Goal: Information Seeking & Learning: Learn about a topic

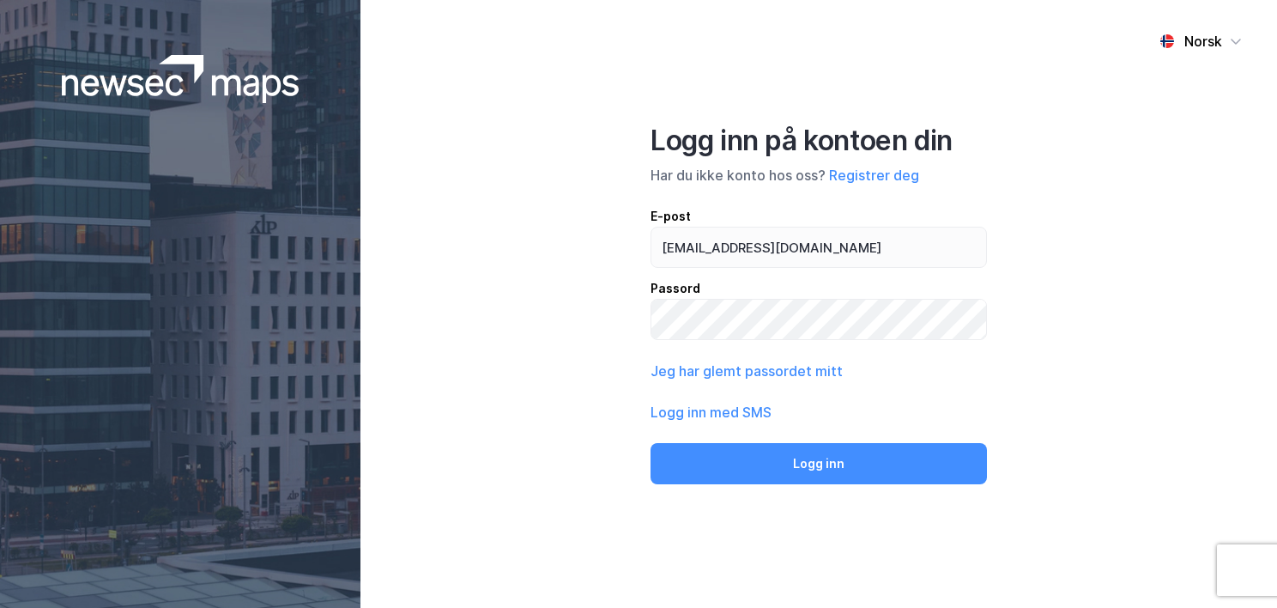
type input "[EMAIL_ADDRESS][DOMAIN_NAME]"
click at [651, 443] on button "Logg inn" at bounding box center [819, 463] width 337 height 41
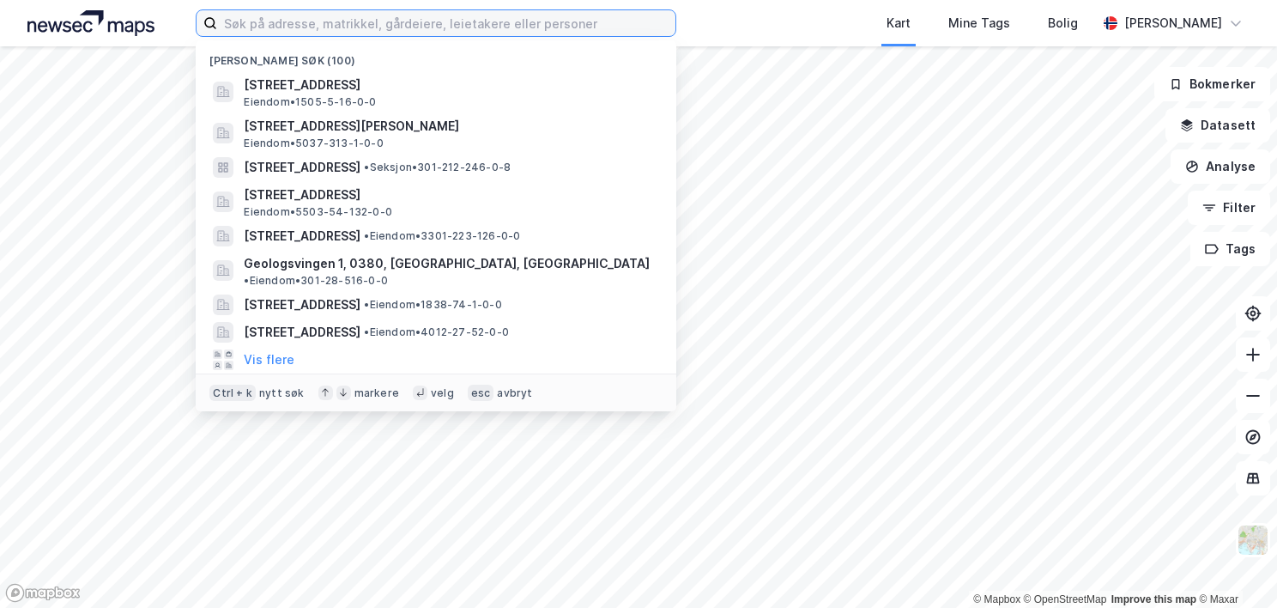
click at [319, 25] on input at bounding box center [446, 23] width 458 height 26
paste input "0301-212/548/0/3, 0268 [GEOGRAPHIC_DATA]"
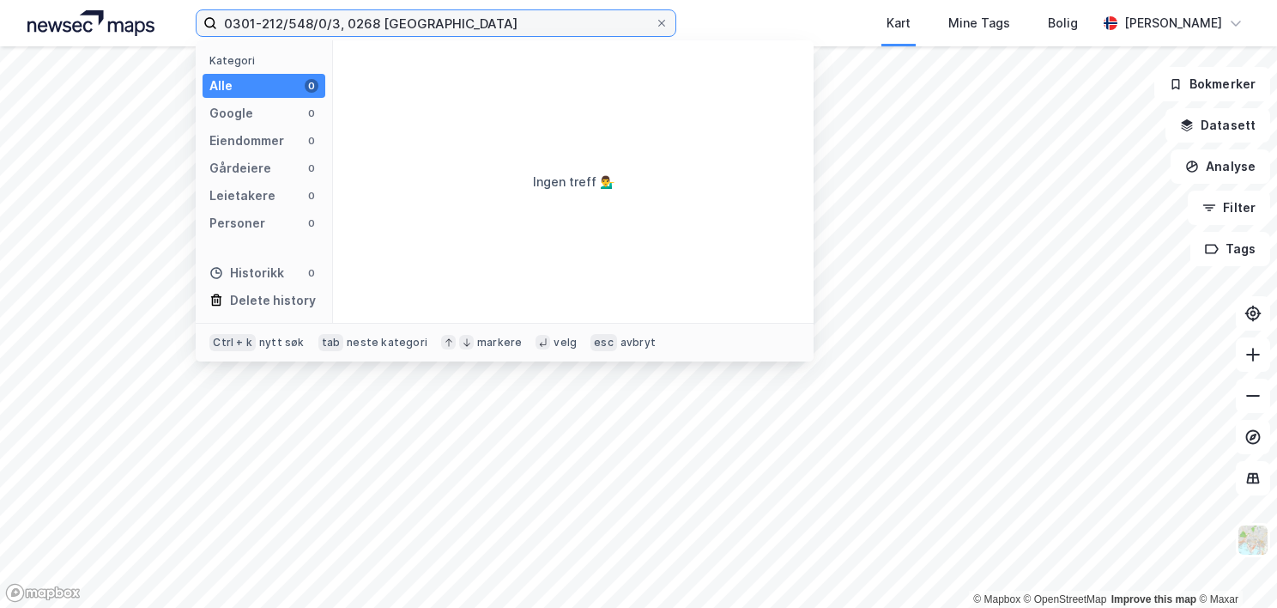
click at [322, 21] on input "0301-212/548/0/3, 0268 [GEOGRAPHIC_DATA]" at bounding box center [436, 23] width 438 height 26
click at [310, 25] on input "0301-212/548/0/3, 0268 [GEOGRAPHIC_DATA]" at bounding box center [436, 23] width 438 height 26
drag, startPoint x: 337, startPoint y: 22, endPoint x: 510, endPoint y: 31, distance: 173.6
click at [510, 31] on input "0301-212/548/0/3, 0268 [GEOGRAPHIC_DATA]" at bounding box center [436, 23] width 438 height 26
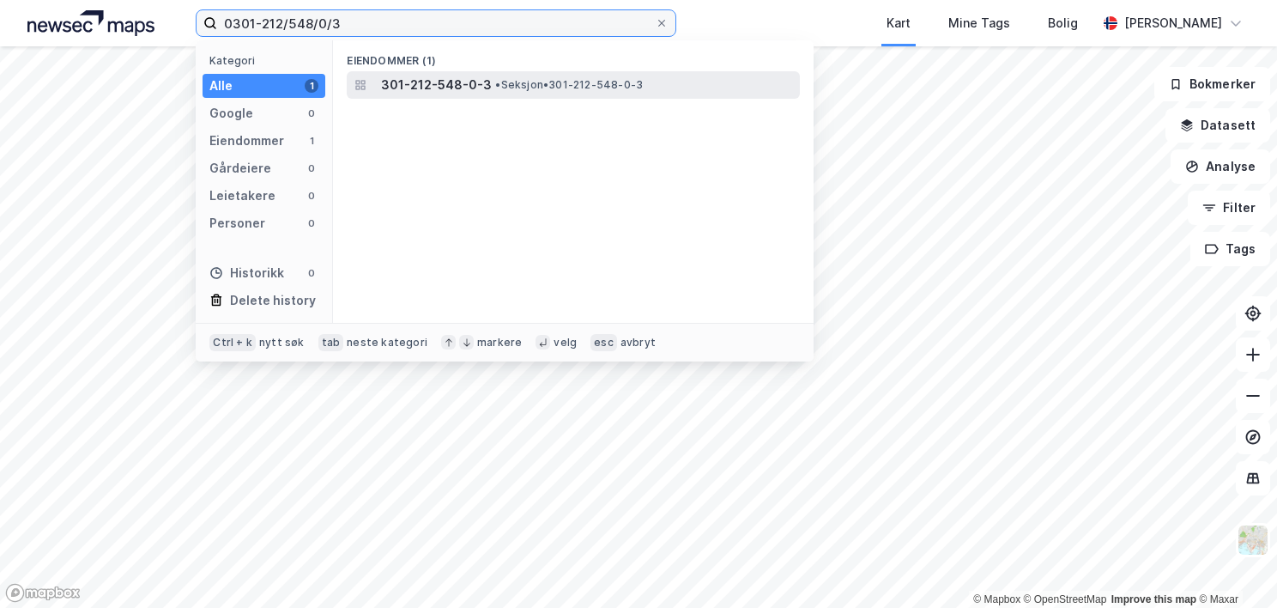
type input "0301-212/548/0/3"
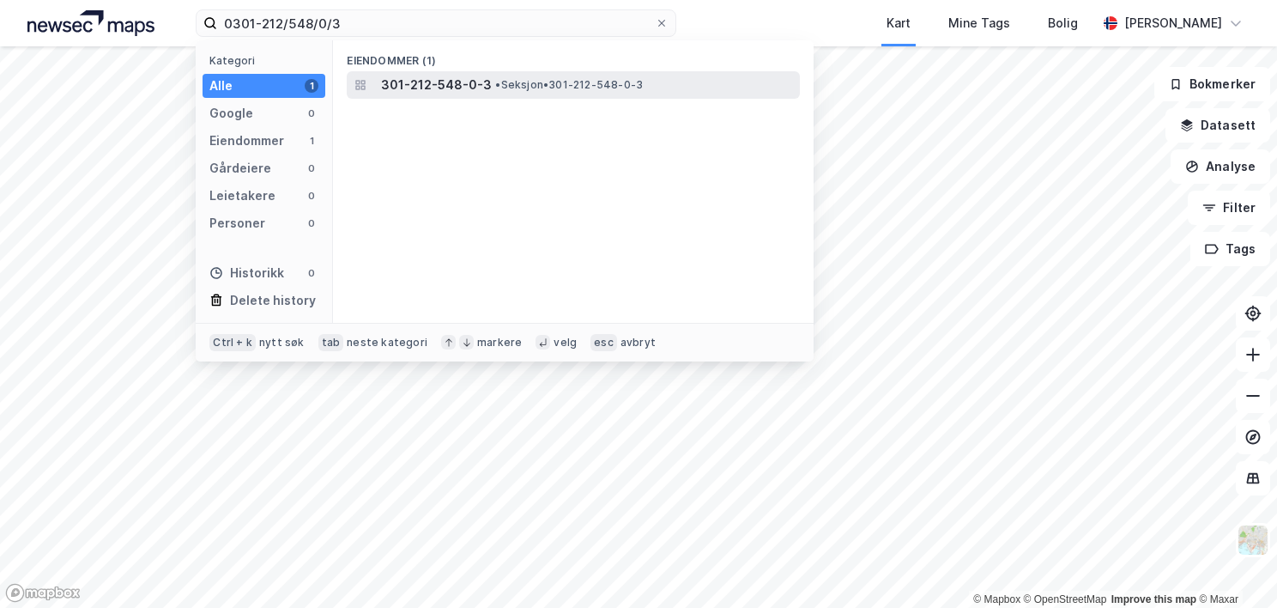
click at [460, 82] on span "301-212-548-0-3" at bounding box center [436, 85] width 111 height 21
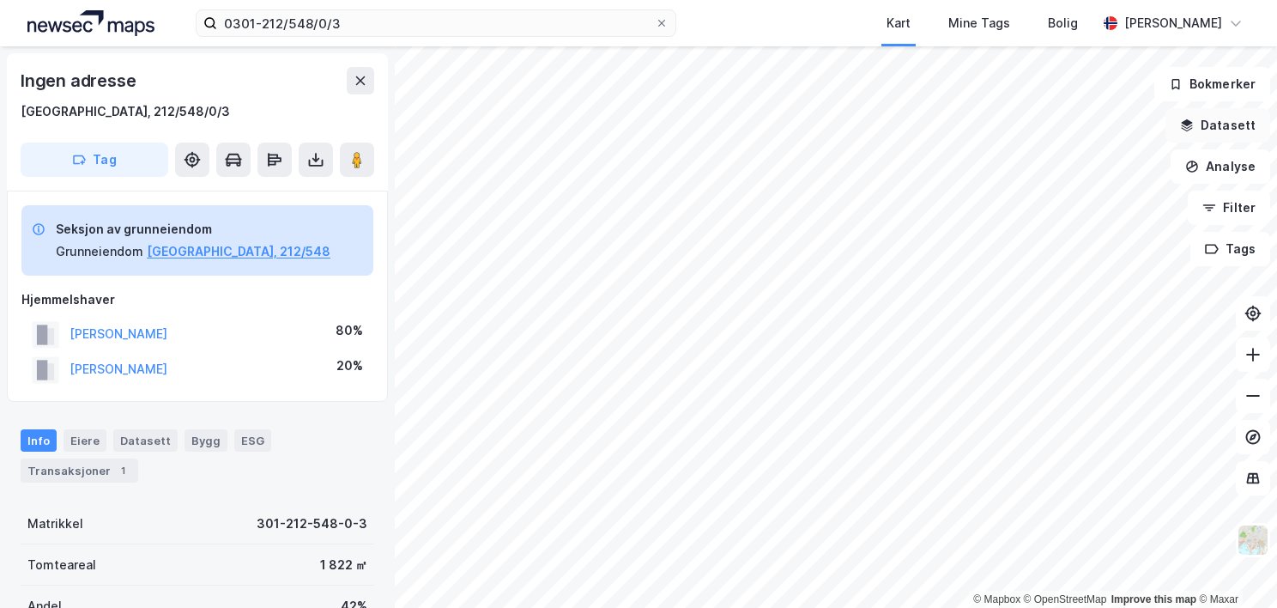
click at [1229, 118] on button "Datasett" at bounding box center [1218, 125] width 105 height 34
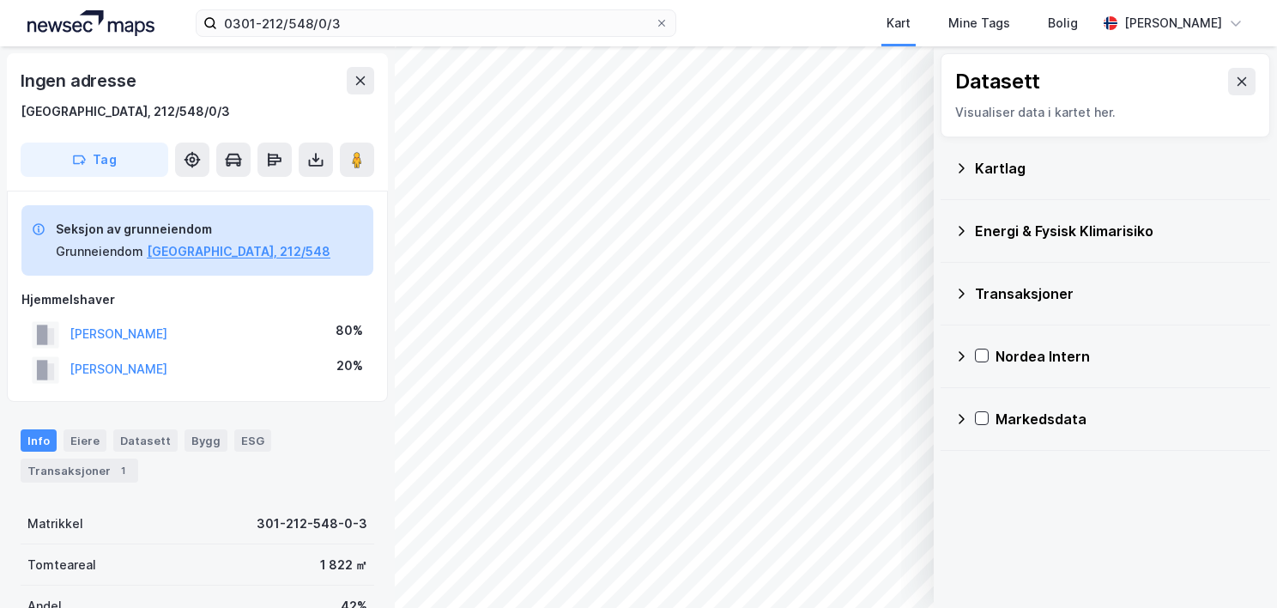
click at [965, 166] on icon at bounding box center [962, 168] width 14 height 14
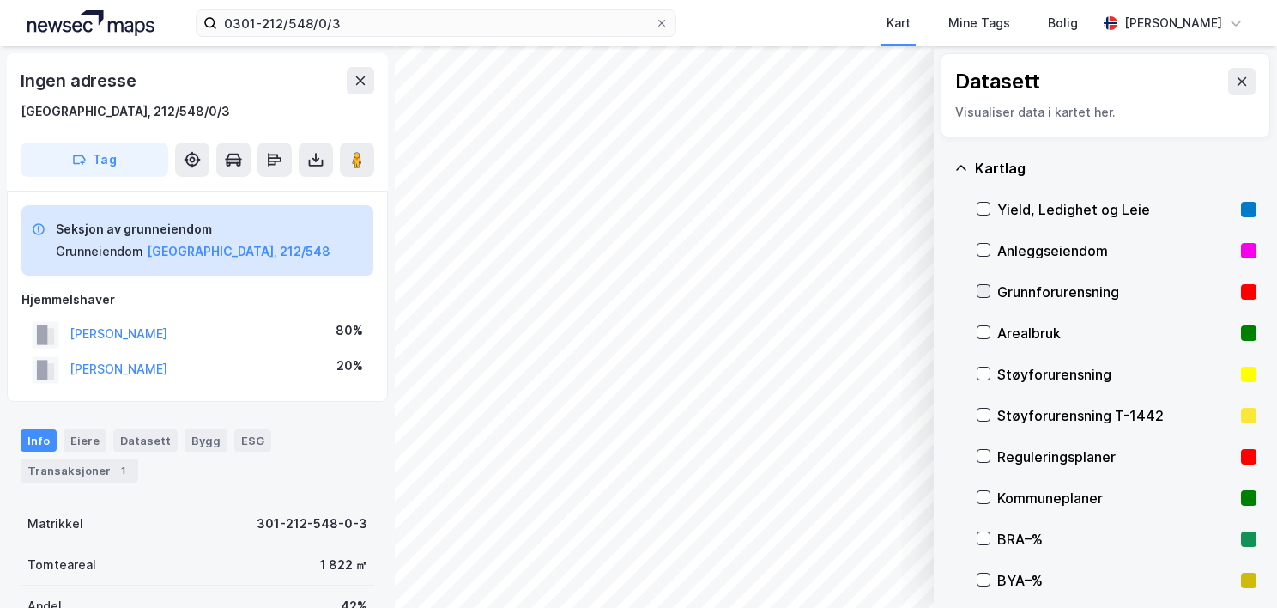
click at [986, 292] on icon at bounding box center [984, 291] width 12 height 12
click at [963, 167] on icon at bounding box center [961, 167] width 10 height 5
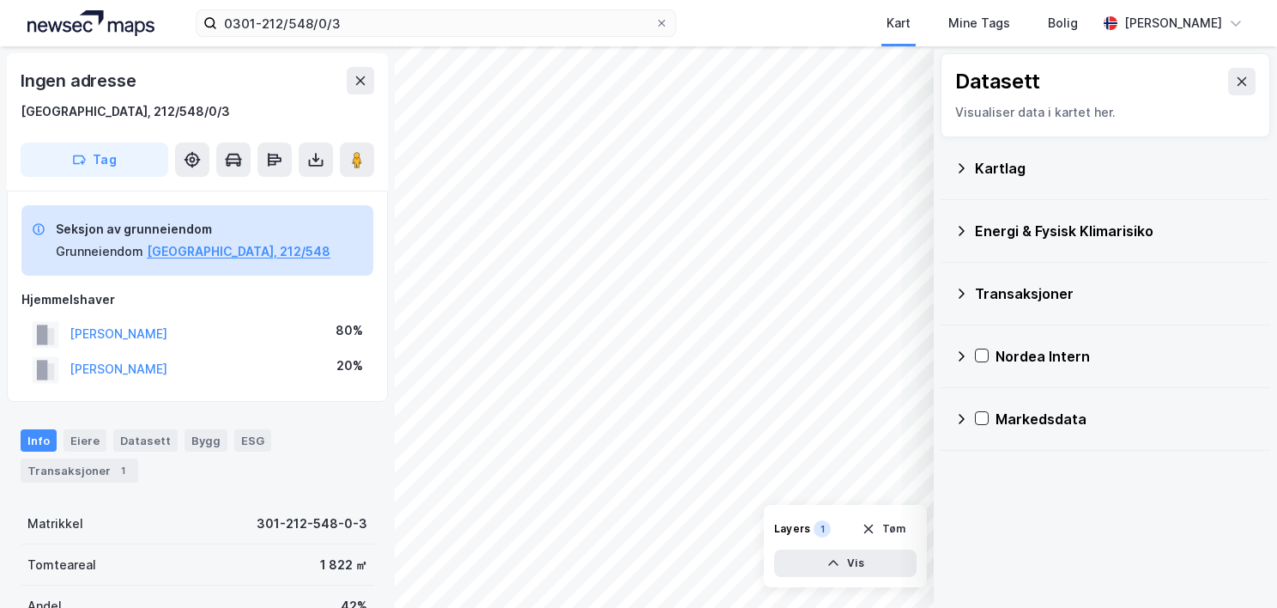
click at [958, 227] on icon at bounding box center [962, 231] width 14 height 14
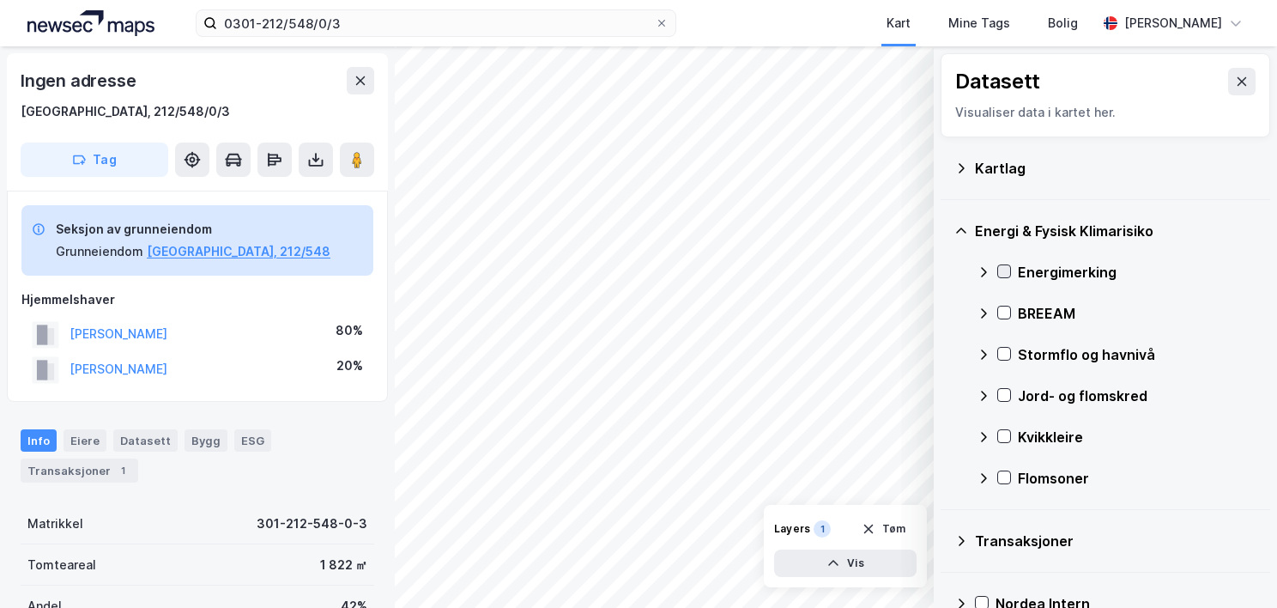
click at [1010, 272] on icon at bounding box center [1004, 271] width 12 height 12
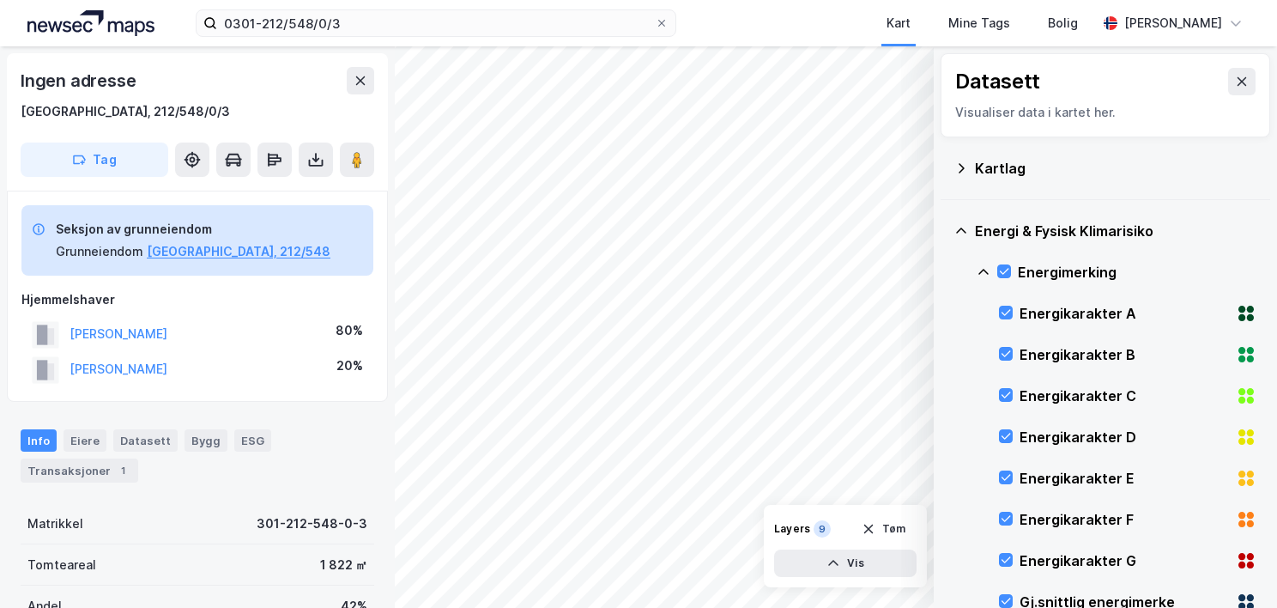
click at [986, 268] on icon at bounding box center [984, 272] width 14 height 14
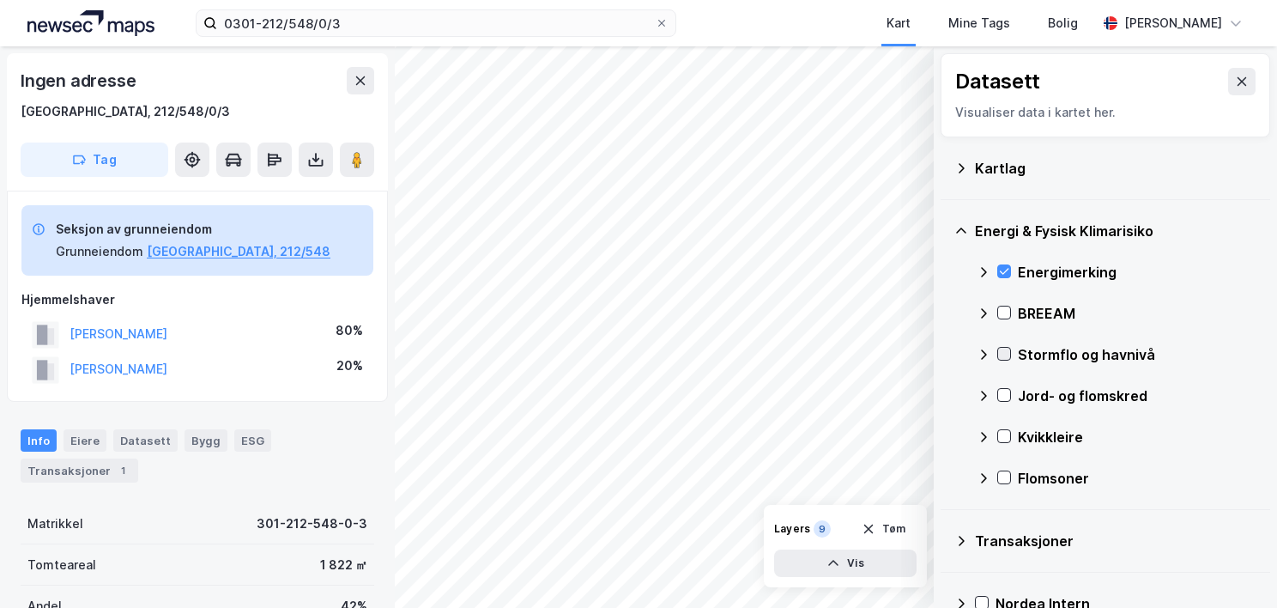
click at [1002, 353] on icon at bounding box center [1004, 354] width 12 height 12
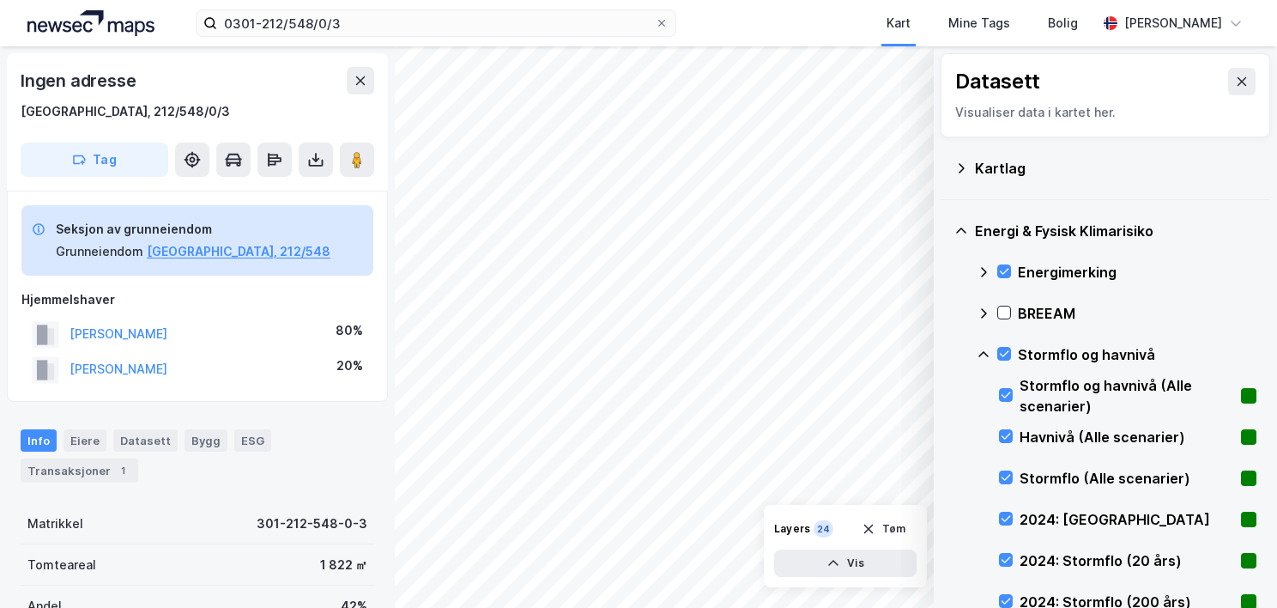
click at [980, 349] on icon at bounding box center [984, 355] width 14 height 14
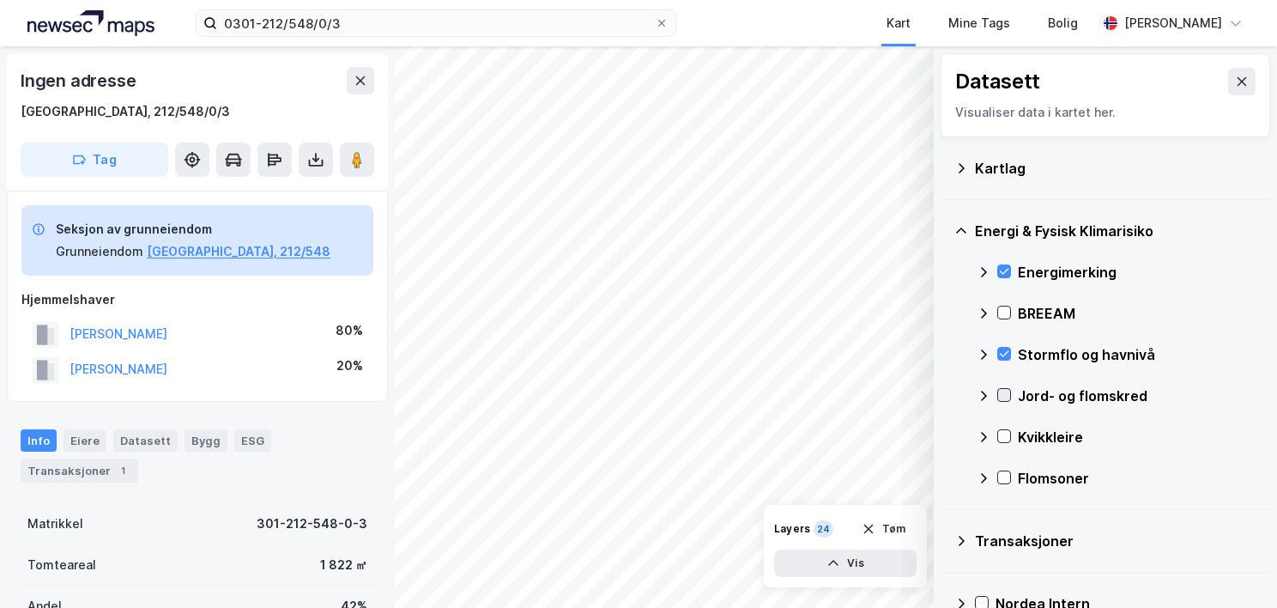
click at [1010, 395] on div at bounding box center [1005, 395] width 14 height 14
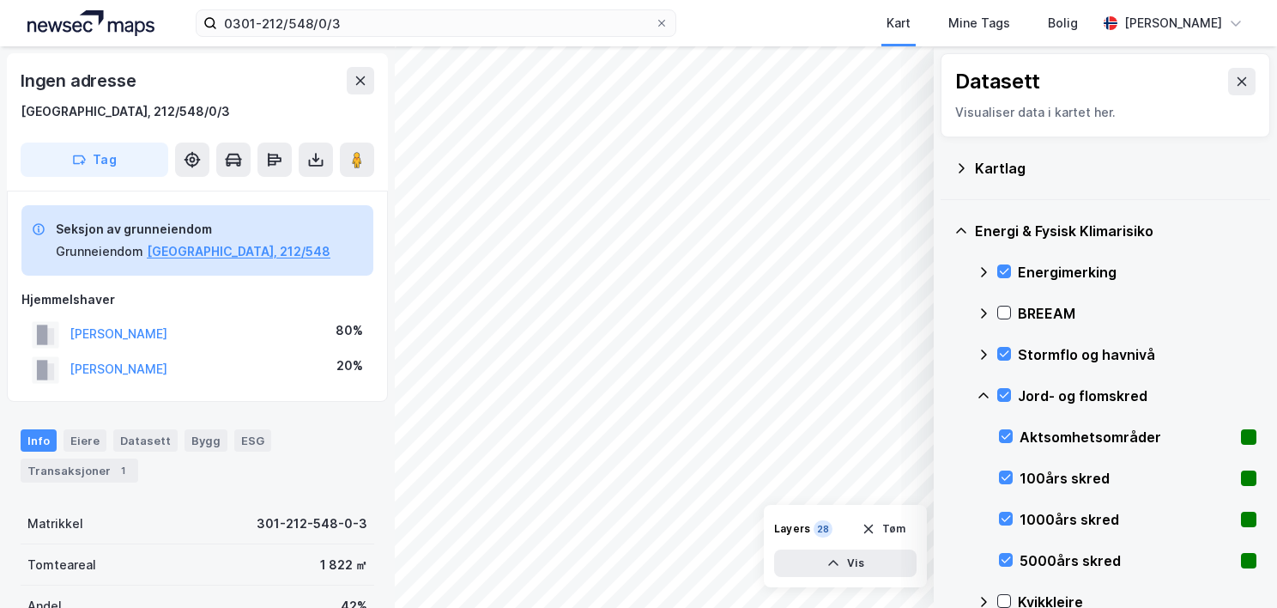
click at [982, 391] on icon at bounding box center [984, 396] width 14 height 14
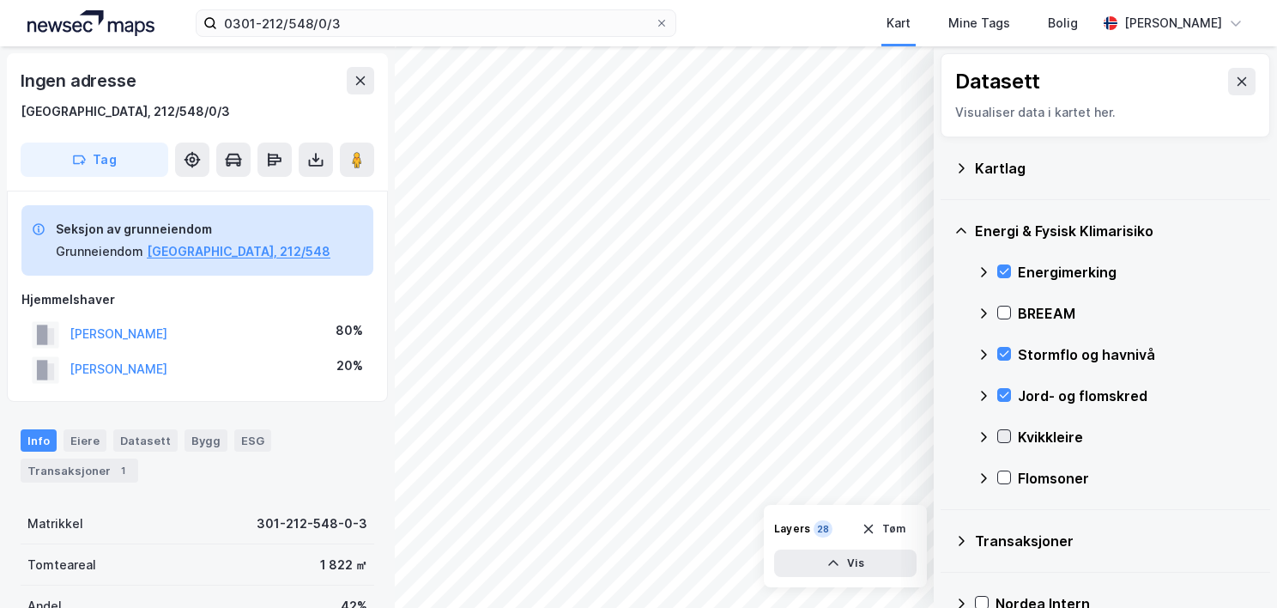
click at [1006, 433] on icon at bounding box center [1004, 436] width 12 height 12
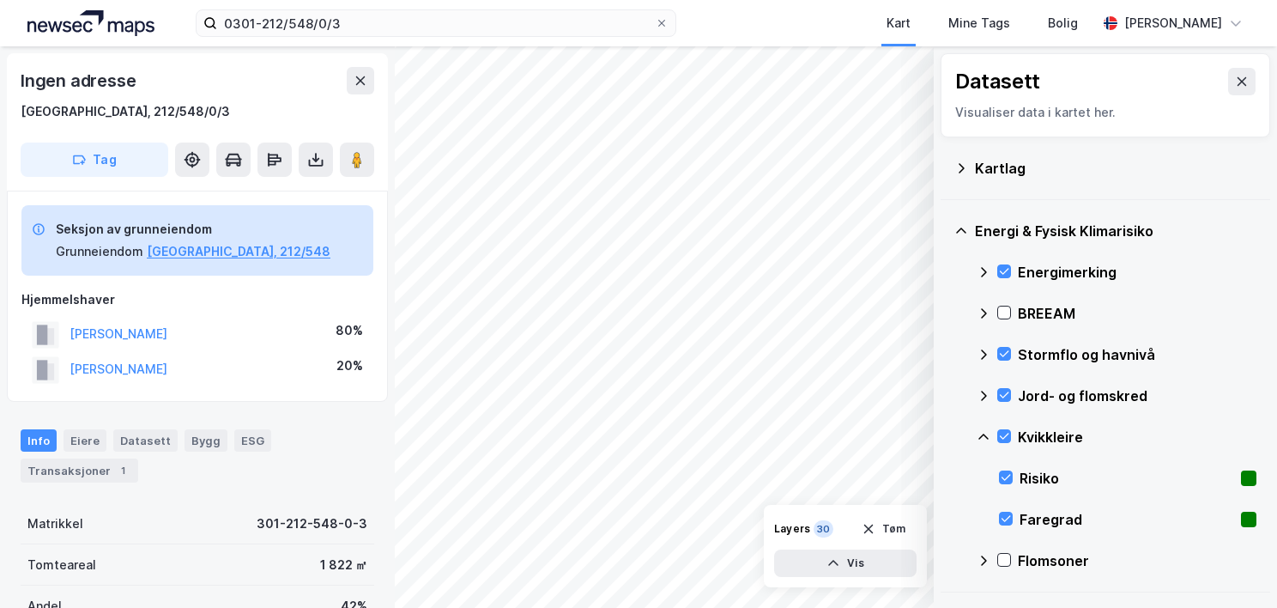
click at [980, 433] on icon at bounding box center [984, 437] width 14 height 14
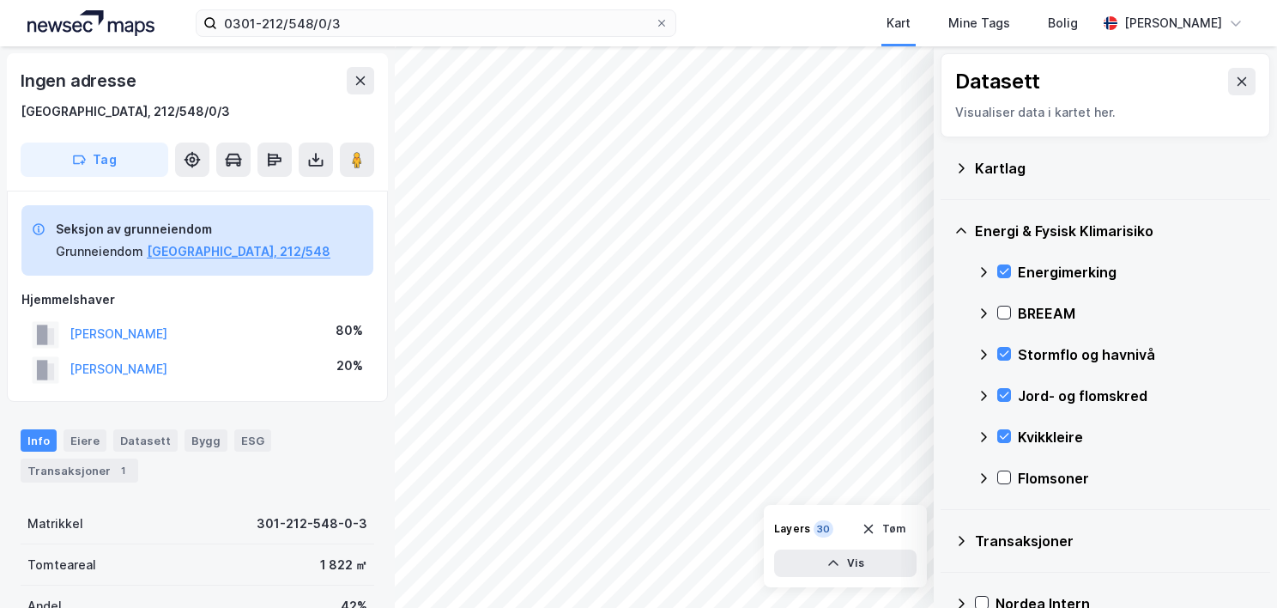
click at [1011, 477] on div "Flomsoner" at bounding box center [1117, 478] width 280 height 41
click at [1003, 478] on icon at bounding box center [1004, 478] width 9 height 6
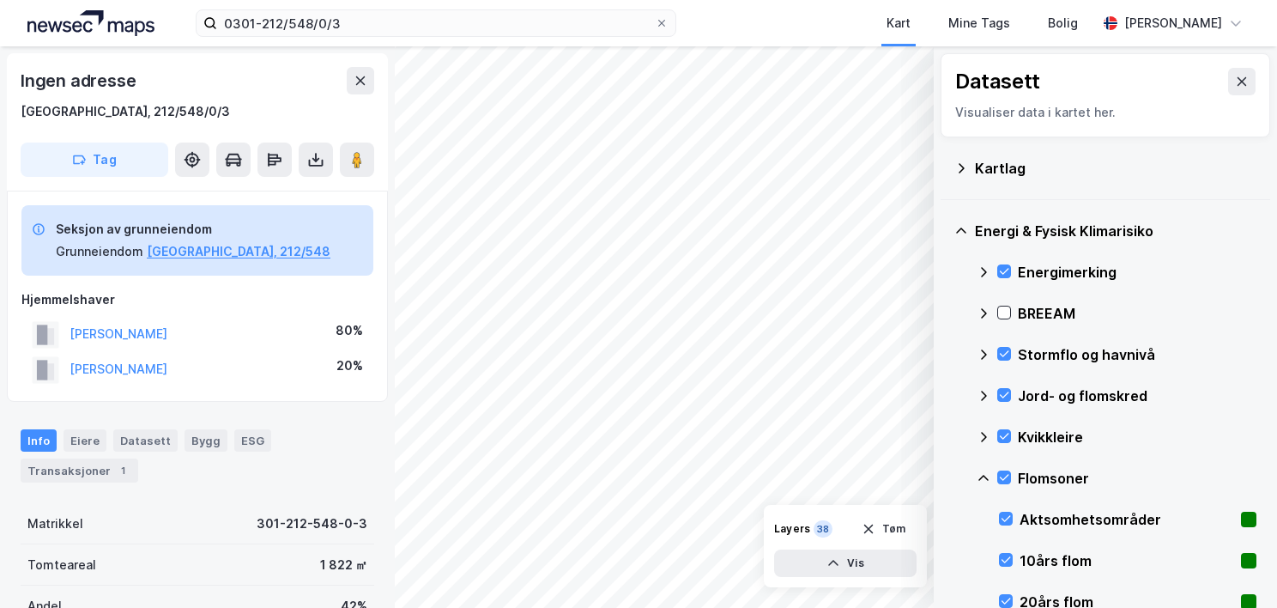
click at [986, 474] on icon at bounding box center [984, 478] width 14 height 14
